Goal: Task Accomplishment & Management: Use online tool/utility

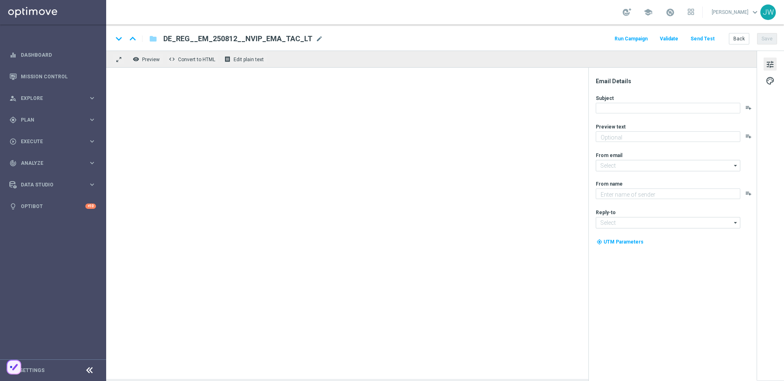
type textarea "20 % Rabatt auf exklusive Gewinnchancen."
type textarea "Lottoland"
type input "[EMAIL_ADDRESS][DOMAIN_NAME]"
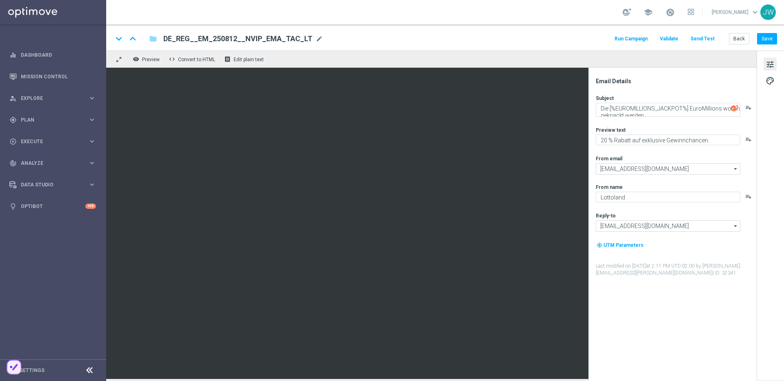
click at [704, 38] on button "Send Test" at bounding box center [702, 38] width 27 height 11
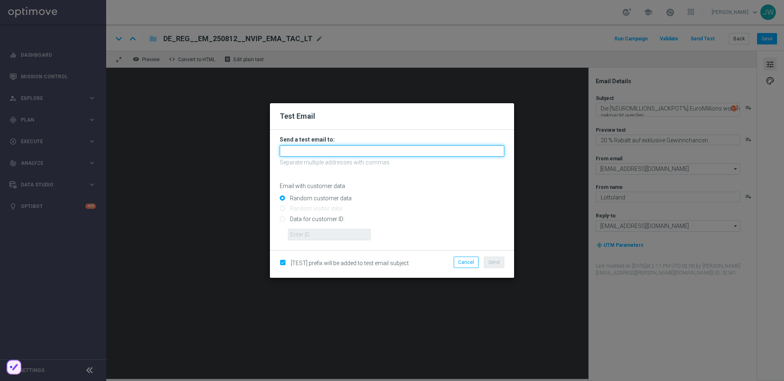
click at [382, 151] on input "text" at bounding box center [392, 150] width 225 height 11
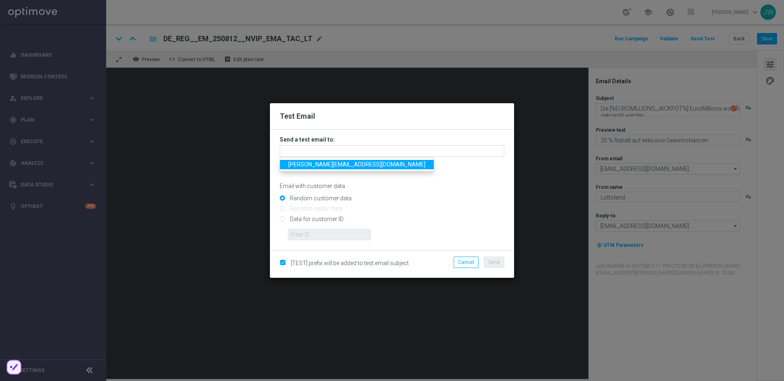
click at [353, 165] on span "jakub.walczak@lottoland.com" at bounding box center [356, 164] width 137 height 7
type input "jakub.walczak@lottoland.com"
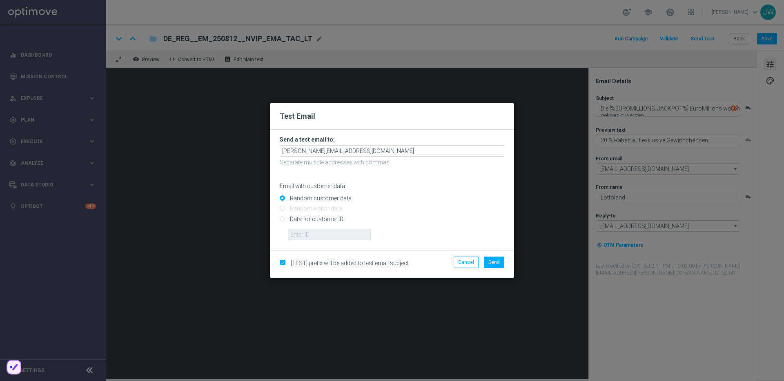
click at [309, 226] on input "Data for customer ID:" at bounding box center [392, 222] width 225 height 11
radio input "true"
click at [332, 235] on input "text" at bounding box center [329, 234] width 83 height 11
paste input "221507126"
type input "221507126"
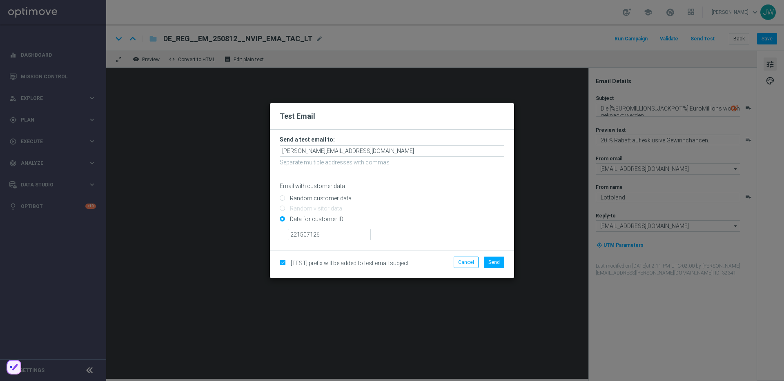
click at [449, 229] on div "221507126" at bounding box center [396, 232] width 229 height 18
click at [496, 261] on span "Send" at bounding box center [493, 263] width 11 height 6
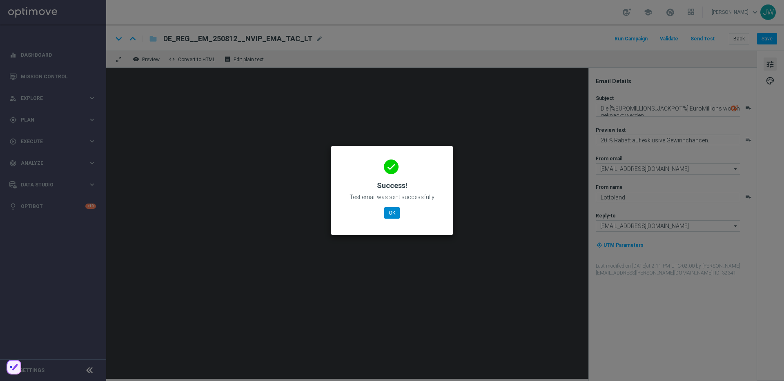
click at [399, 214] on div "done Success! Test email was sent successfully OK" at bounding box center [392, 189] width 102 height 71
click at [387, 218] on button "OK" at bounding box center [392, 212] width 16 height 11
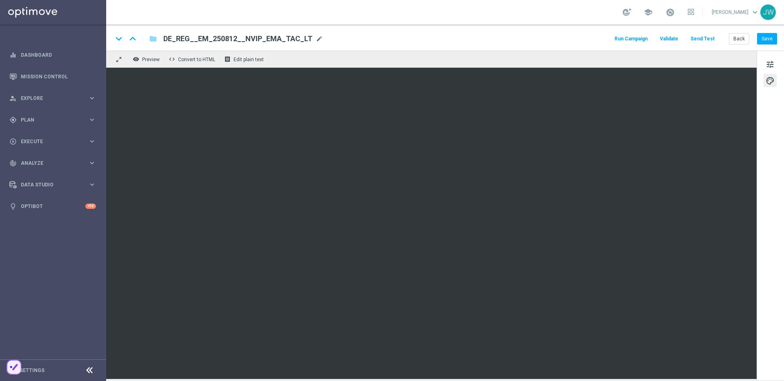
click at [560, 47] on div "keyboard_arrow_down keyboard_arrow_up folder DE_REG__EM_250812__NVIP_EMA_TAC_LT…" at bounding box center [445, 38] width 678 height 26
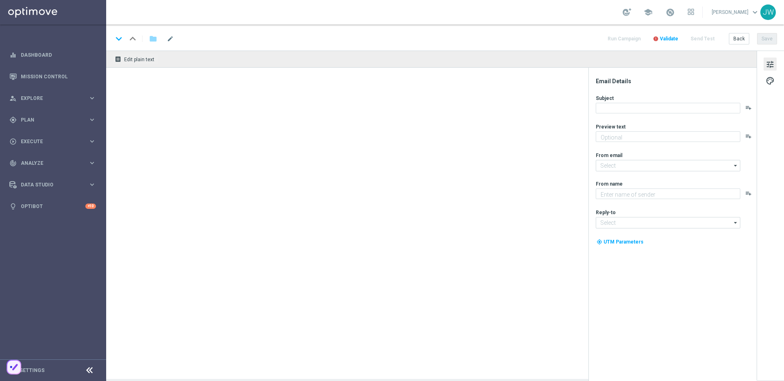
type textarea "20 % Rabatt auf exklusive Gewinnchancen."
type textarea "Lottoland"
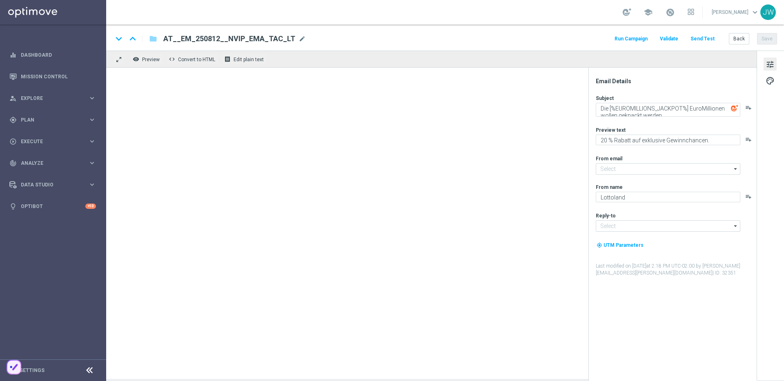
type input "mail@crm.lottoland.com"
type input "service@lottoland.com"
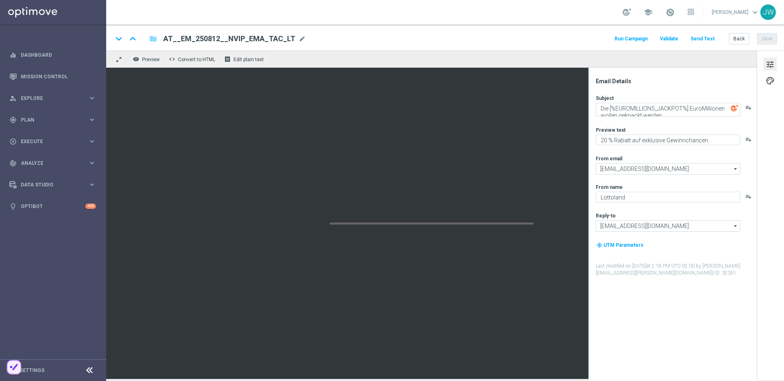
click at [706, 36] on button "Send Test" at bounding box center [702, 38] width 27 height 11
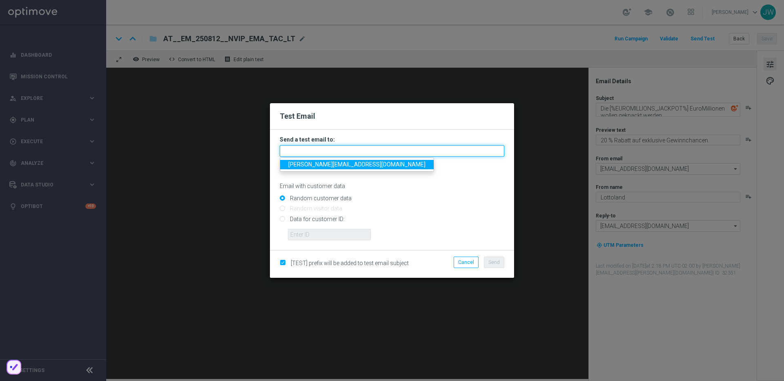
click at [320, 150] on input "text" at bounding box center [392, 150] width 225 height 11
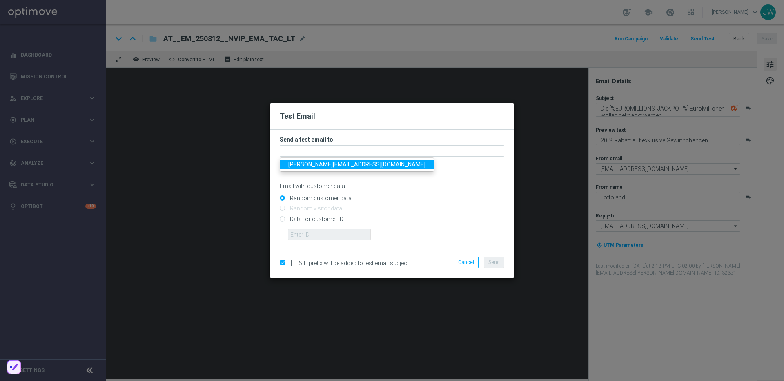
click at [324, 162] on span "jakub.walczak@lottoland.com" at bounding box center [356, 164] width 137 height 7
type input "jakub.walczak@lottoland.com"
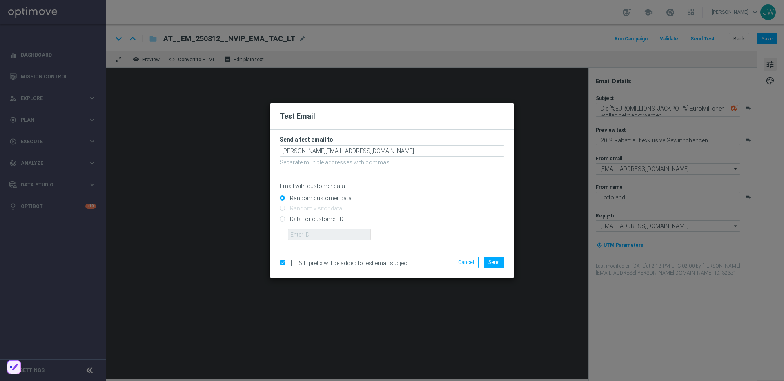
drag, startPoint x: 310, startPoint y: 227, endPoint x: 312, endPoint y: 222, distance: 4.9
click at [311, 224] on input "Data for customer ID:" at bounding box center [392, 222] width 225 height 11
radio input "true"
click at [312, 222] on input "Data for customer ID:" at bounding box center [392, 222] width 225 height 11
click at [313, 229] on input "text" at bounding box center [329, 234] width 83 height 11
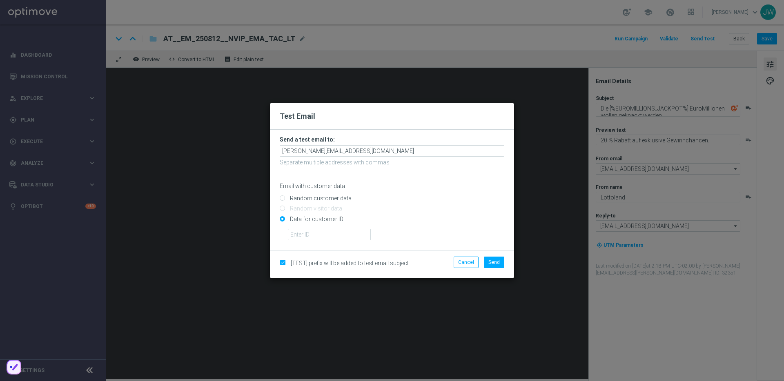
click at [350, 225] on input "Data for customer ID:" at bounding box center [392, 222] width 225 height 11
click at [348, 230] on input "text" at bounding box center [329, 234] width 83 height 11
paste input "223890059"
type input "223890059"
click at [491, 261] on span "Send" at bounding box center [493, 263] width 11 height 6
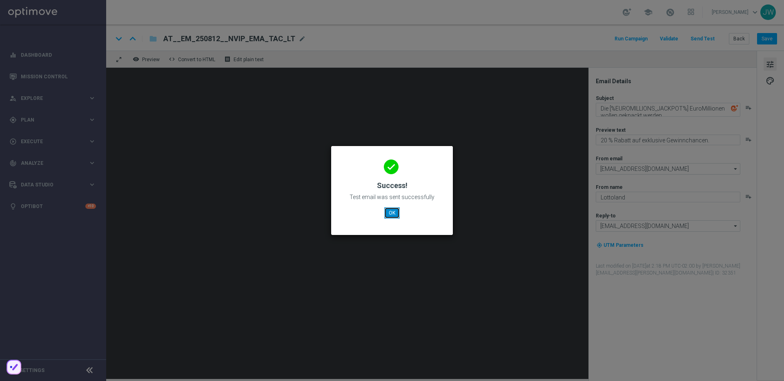
click at [397, 217] on button "OK" at bounding box center [392, 212] width 16 height 11
